Goal: Information Seeking & Learning: Understand process/instructions

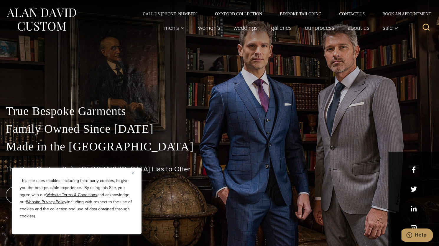
click at [131, 171] on div "This site uses cookies, including third party cookies, to give you the best pos…" at bounding box center [77, 200] width 130 height 67
click at [133, 172] on img "Close" at bounding box center [133, 172] width 3 height 3
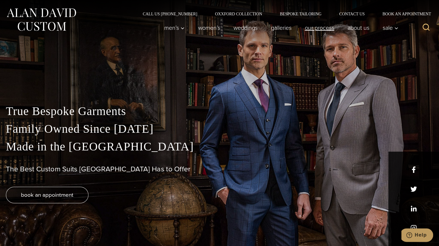
click at [318, 28] on link "Our Process" at bounding box center [319, 28] width 43 height 12
